Goal: Check status: Check status

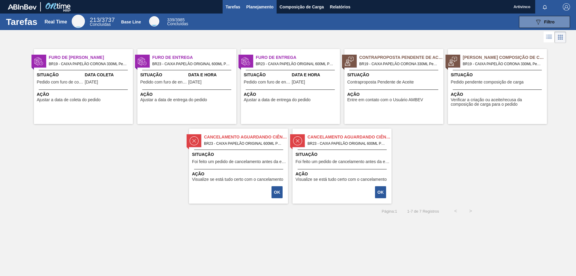
click at [255, 3] on button "Planejamento" at bounding box center [259, 7] width 33 height 14
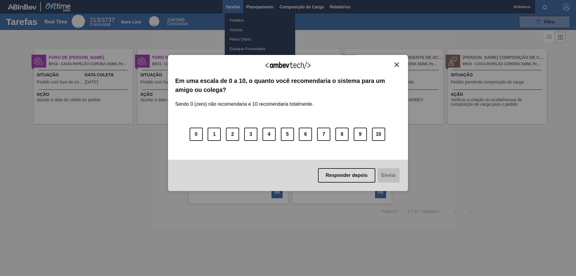
click at [235, 20] on div "Agradecemos seu feedback! Em uma escala de 0 a 10, o quanto você recomendaria o…" at bounding box center [288, 122] width 240 height 259
click at [398, 67] on img "Close" at bounding box center [397, 64] width 5 height 5
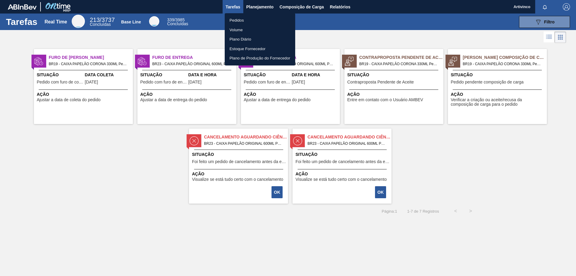
click at [239, 19] on li "Pedidos" at bounding box center [260, 21] width 71 height 10
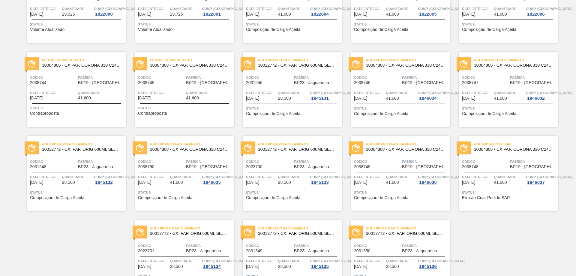
scroll to position [90, 0]
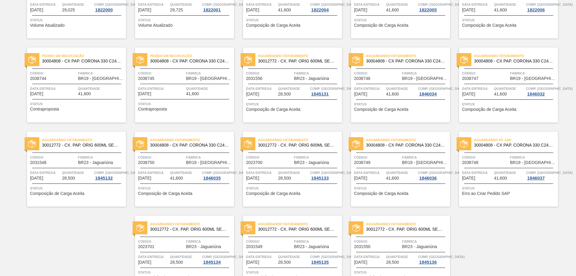
click at [467, 172] on span "Data entrega" at bounding box center [477, 173] width 31 height 6
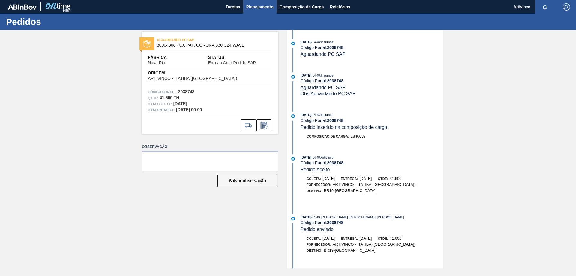
click at [262, 9] on span "Planejamento" at bounding box center [260, 6] width 27 height 7
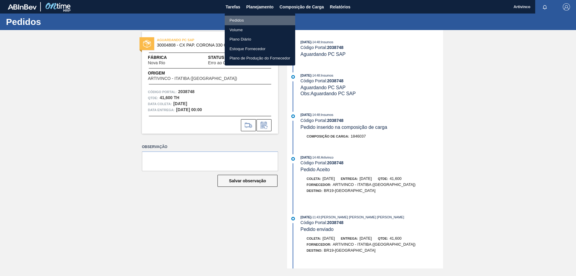
click at [232, 19] on li "Pedidos" at bounding box center [260, 21] width 71 height 10
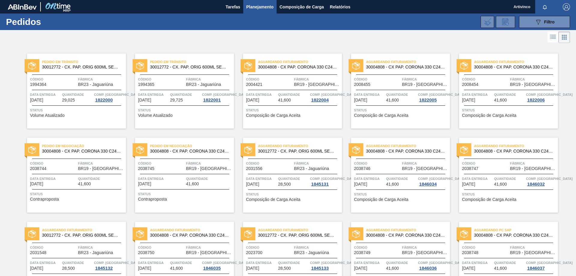
click at [75, 178] on span "Data entrega" at bounding box center [53, 179] width 47 height 6
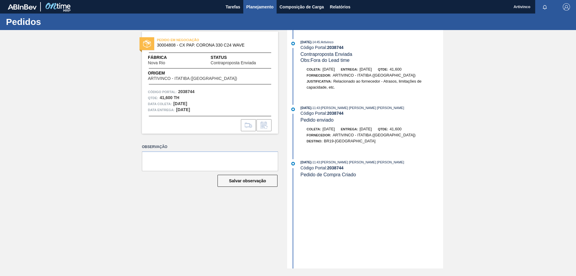
click at [254, 8] on span "Planejamento" at bounding box center [260, 6] width 27 height 7
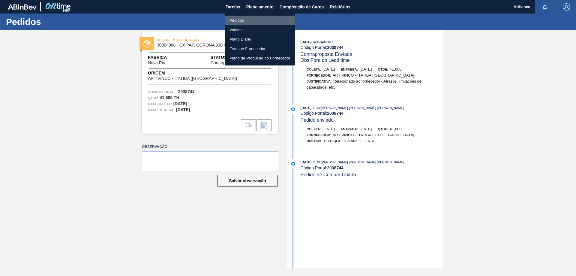
click at [241, 18] on li "Pedidos" at bounding box center [260, 21] width 71 height 10
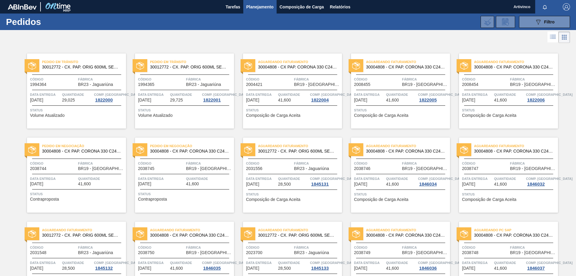
click at [180, 185] on div "Data entrega [DATE]" at bounding box center [161, 181] width 47 height 11
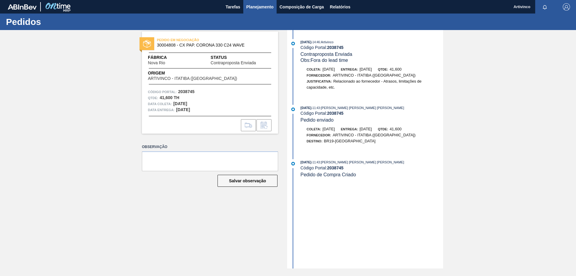
click at [254, 6] on span "Planejamento" at bounding box center [260, 6] width 27 height 7
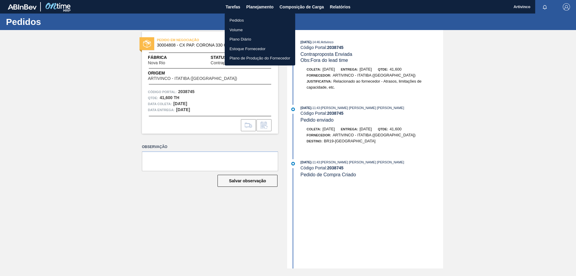
click at [242, 17] on li "Pedidos" at bounding box center [260, 21] width 71 height 10
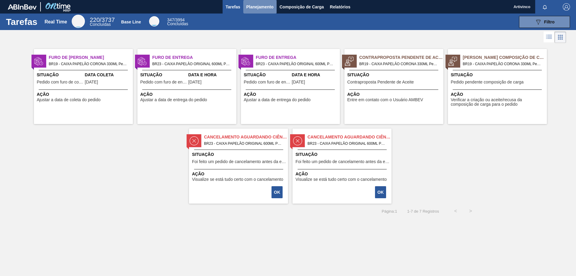
click at [255, 10] on span "Planejamento" at bounding box center [260, 6] width 27 height 7
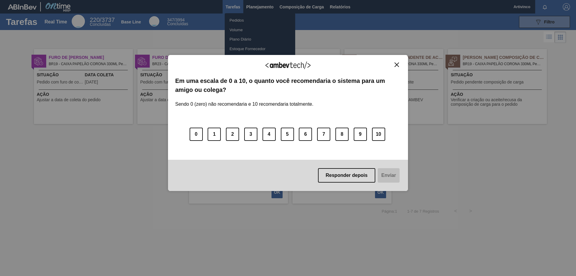
click at [237, 20] on div "Agradecemos seu feedback! Em uma escala de 0 a 10, o quanto você recomendaria o…" at bounding box center [288, 122] width 240 height 259
click at [398, 66] on img "Close" at bounding box center [397, 64] width 5 height 5
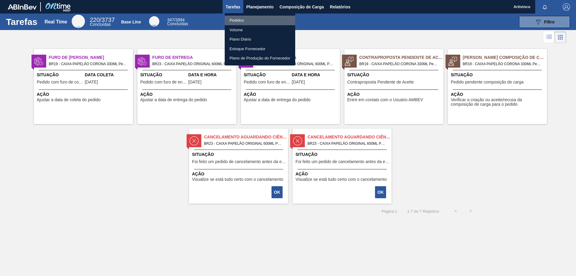
click at [239, 22] on li "Pedidos" at bounding box center [260, 21] width 71 height 10
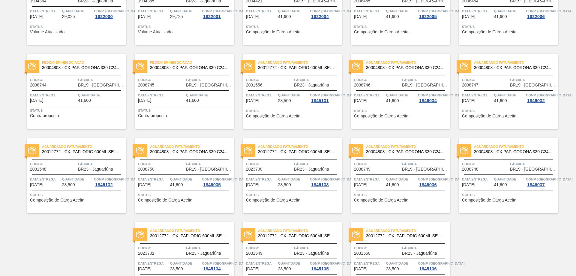
scroll to position [90, 0]
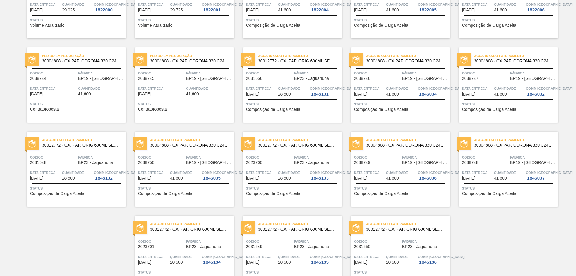
click at [505, 167] on div "Aguardando Faturamento 30004808 - CX PAP. CORONA 330 C24 WAVE Código 2038748 Fá…" at bounding box center [508, 169] width 99 height 75
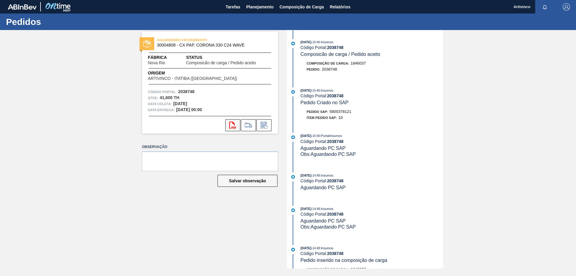
click at [234, 124] on icon "svg{fill:#ff0000}" at bounding box center [232, 125] width 7 height 7
click at [257, 5] on span "Planejamento" at bounding box center [260, 6] width 27 height 7
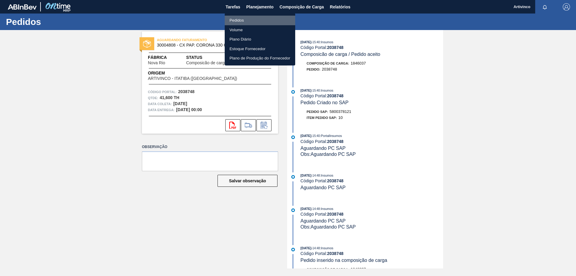
click at [236, 21] on li "Pedidos" at bounding box center [260, 21] width 71 height 10
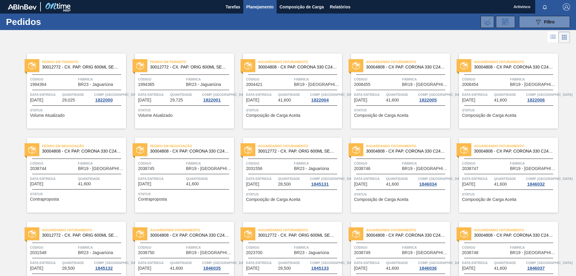
click at [81, 161] on span "Fábrica" at bounding box center [101, 163] width 47 height 6
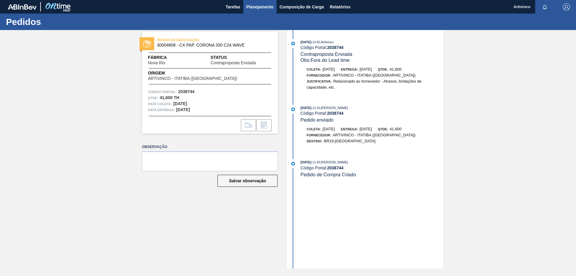
click at [256, 9] on span "Planejamento" at bounding box center [260, 6] width 27 height 7
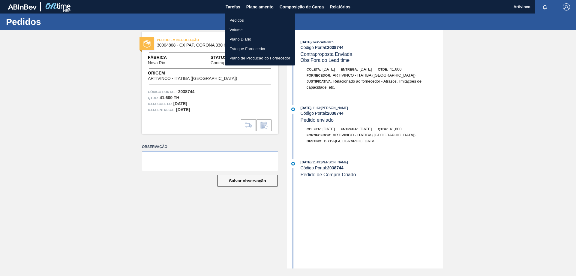
click at [239, 20] on li "Pedidos" at bounding box center [260, 21] width 71 height 10
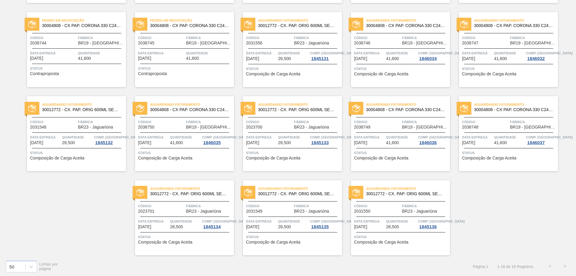
scroll to position [127, 0]
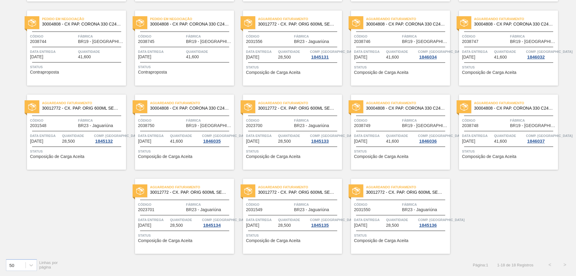
click at [503, 194] on div "Pedido em Trânsito 30012772 - CX. PAP. ORIG 600ML SEMI AUTOM C12 429 Código 199…" at bounding box center [288, 85] width 576 height 336
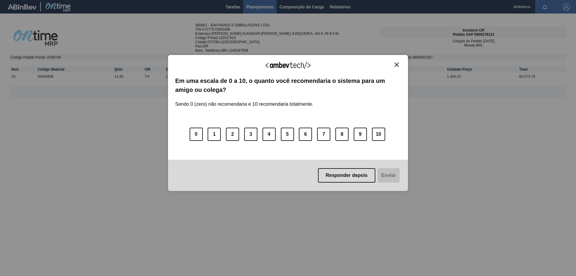
click at [397, 66] on img "Close" at bounding box center [397, 64] width 5 height 5
